Goal: Navigation & Orientation: Find specific page/section

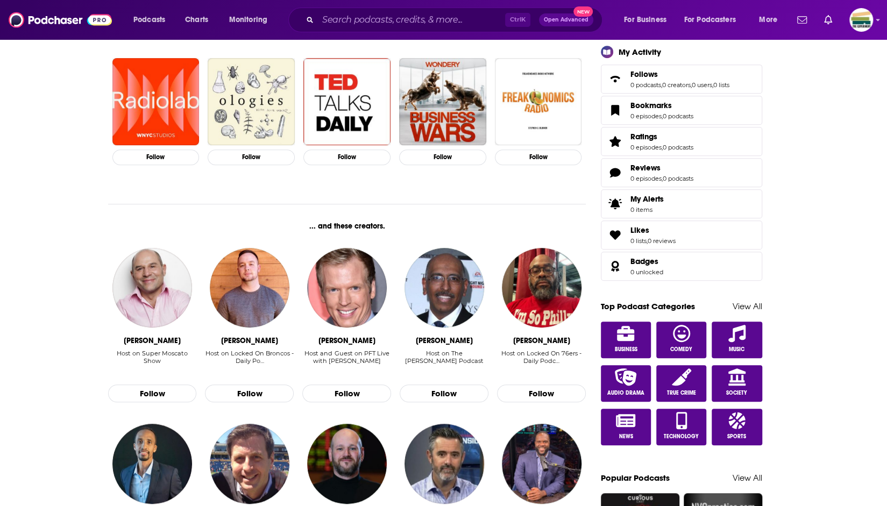
scroll to position [323, 0]
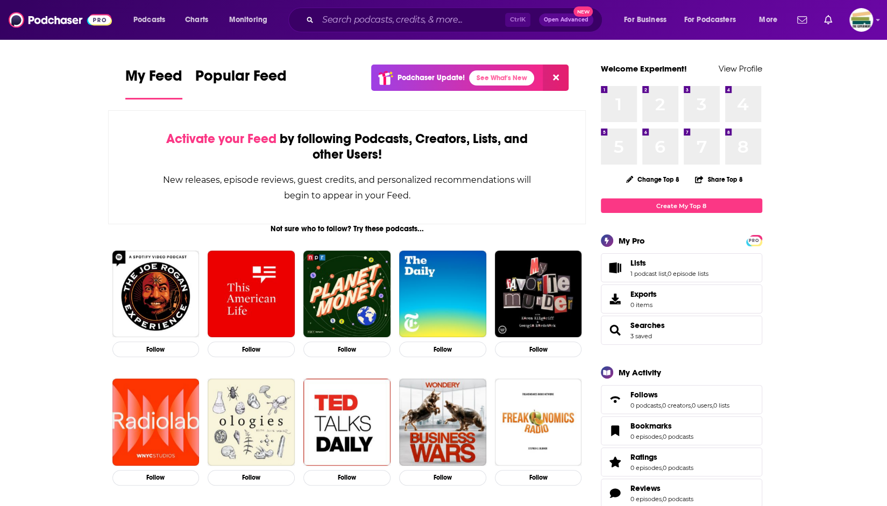
scroll to position [443, 0]
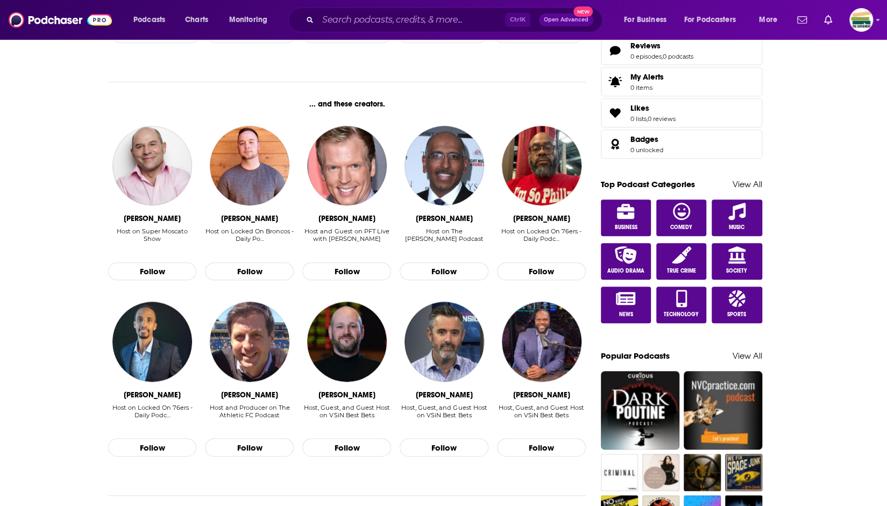
click at [861, 22] on img "Logged in as ExperimentPublicist" at bounding box center [861, 20] width 24 height 24
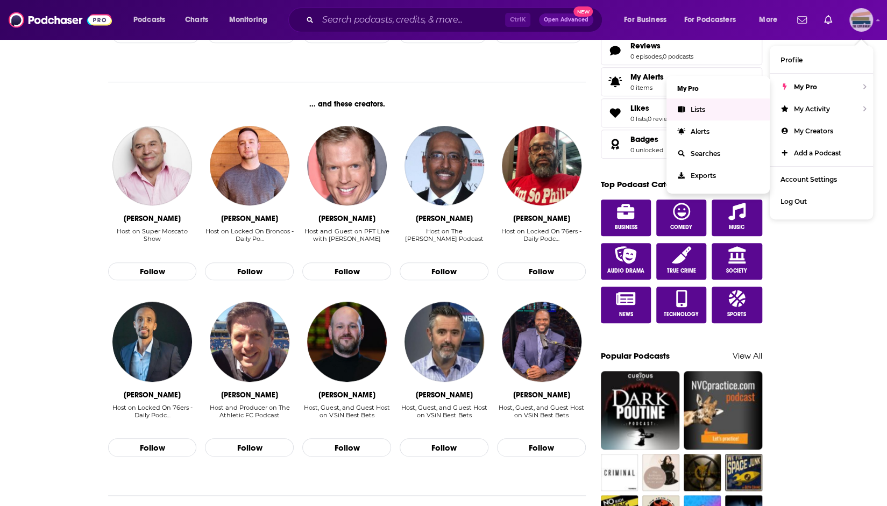
click at [697, 111] on span "Lists" at bounding box center [698, 109] width 15 height 8
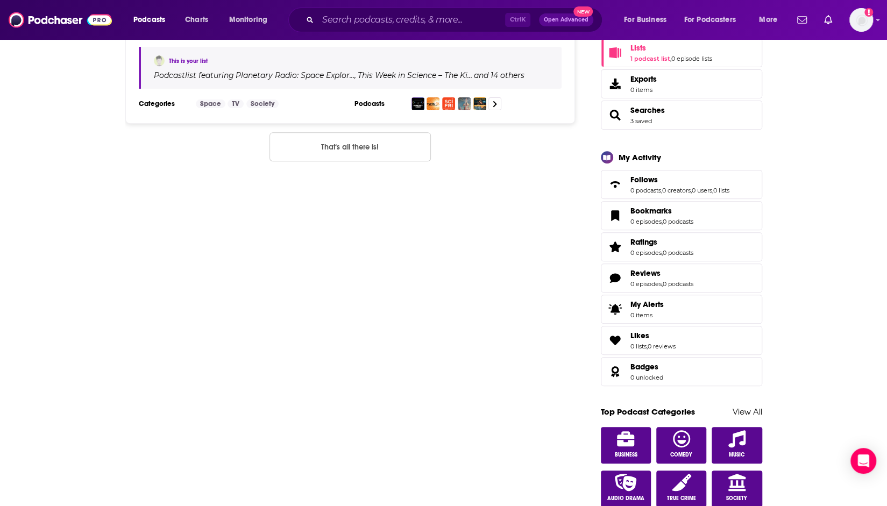
scroll to position [161, 0]
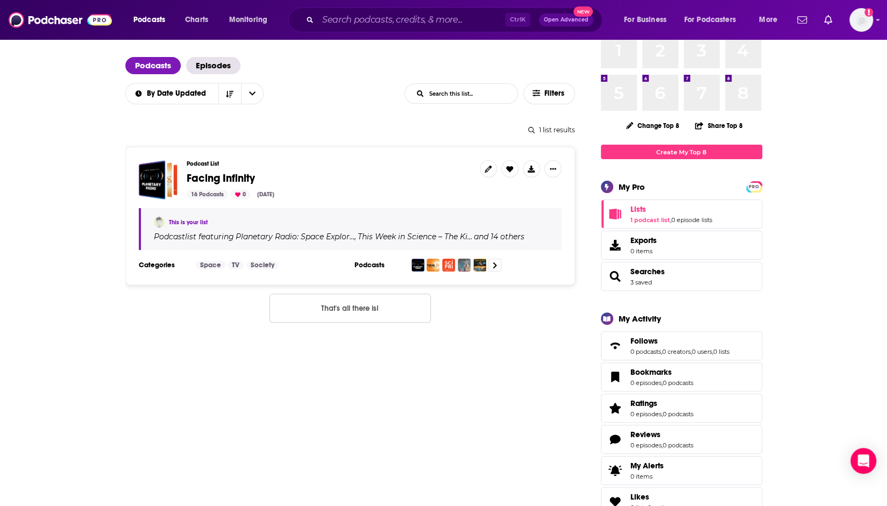
scroll to position [0, 0]
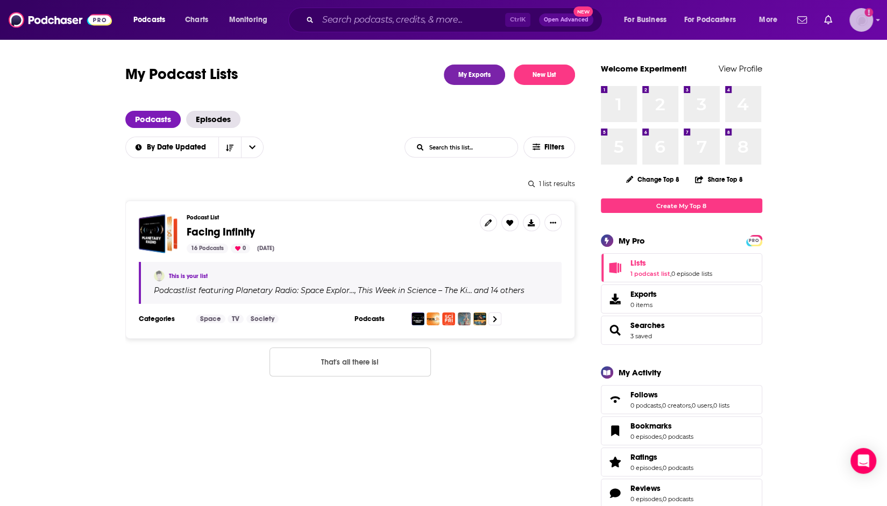
click at [860, 17] on img "Logged in as ExperimentPublicist" at bounding box center [861, 20] width 24 height 24
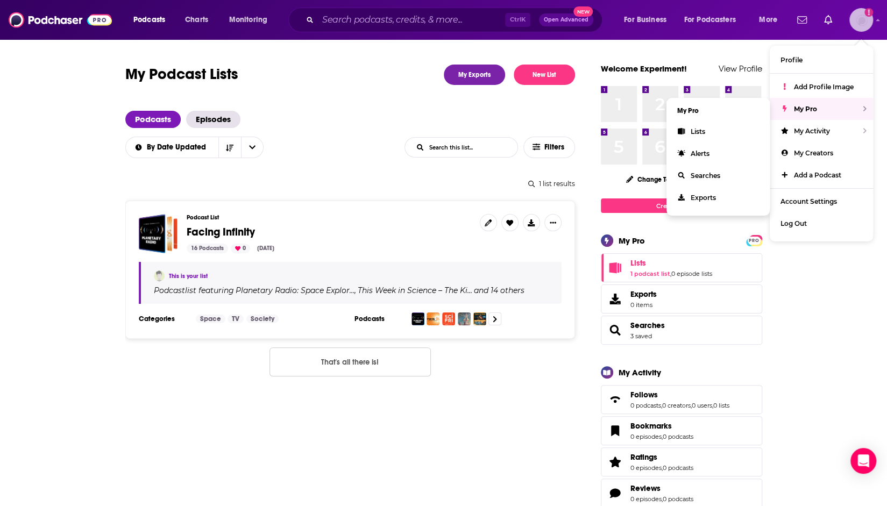
click at [808, 109] on span "My Pro" at bounding box center [805, 109] width 23 height 8
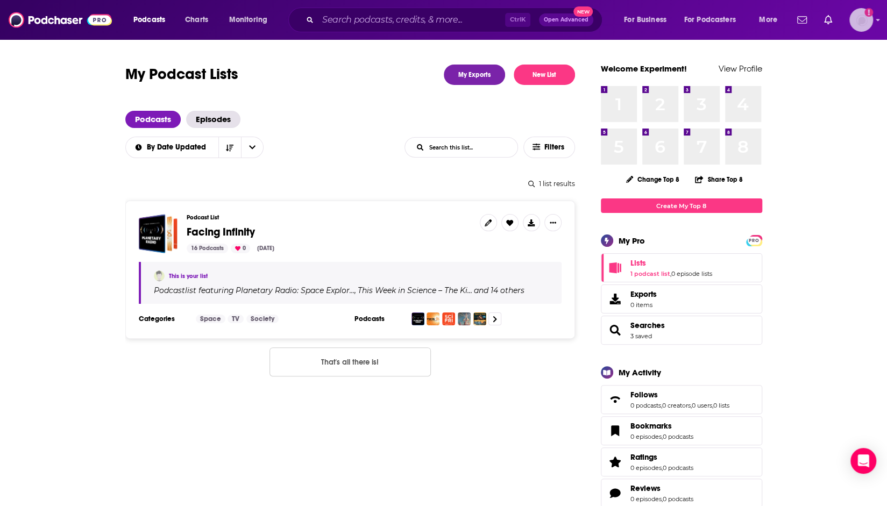
click at [861, 23] on img "Logged in as ExperimentPublicist" at bounding box center [861, 20] width 24 height 24
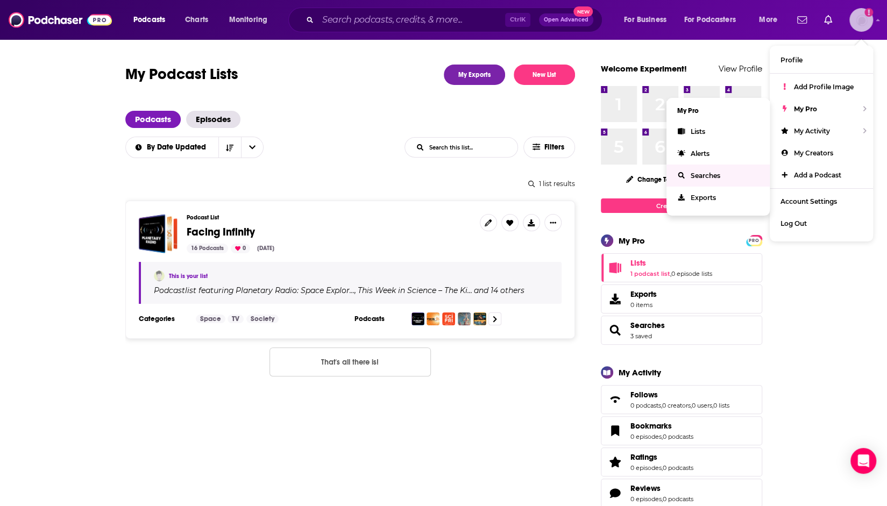
click at [693, 174] on span "Searches" at bounding box center [706, 176] width 30 height 8
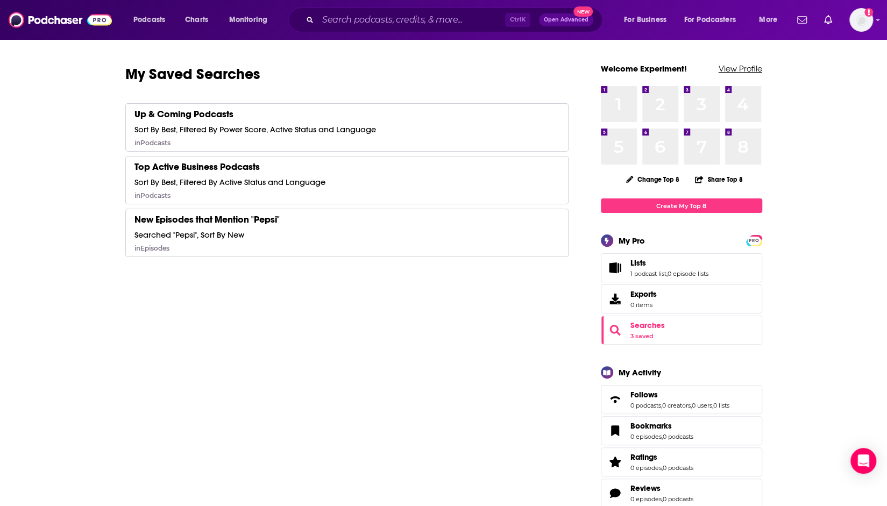
click at [754, 68] on link "View Profile" at bounding box center [741, 68] width 44 height 10
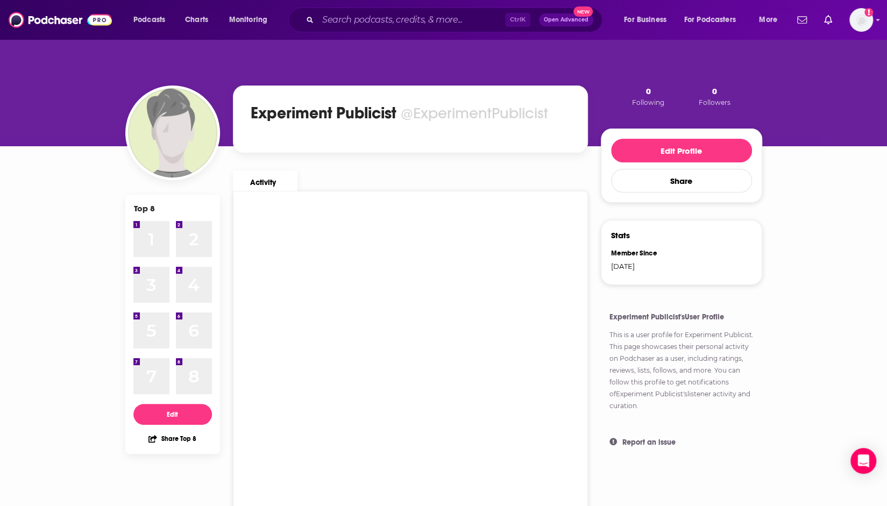
click at [46, 349] on div "Top 8 1 1 2 2 3 3 4 4 5 5 6 6 7 7 8 8 Edit Share Top 8 Experiment Publicist @Ex…" at bounding box center [443, 345] width 887 height 613
click at [139, 65] on div "Top 8 1 1 2 2 3 3 4 4 5 5 6 6 7 7 8 8 Edit Share Top 8 Experiment Publicist @Ex…" at bounding box center [443, 345] width 637 height 613
